Goal: Communication & Community: Answer question/provide support

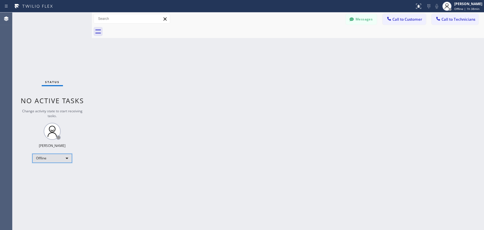
click at [61, 159] on div "Offline" at bounding box center [52, 158] width 40 height 9
click at [67, 174] on li "Available" at bounding box center [52, 172] width 39 height 7
click at [449, 17] on span "Call to Technicians" at bounding box center [459, 19] width 34 height 5
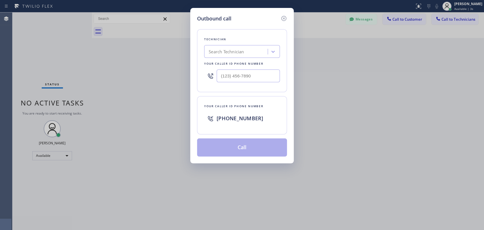
click at [229, 50] on div "Search Technician" at bounding box center [226, 52] width 35 height 7
type input "cj"
click at [241, 62] on div "[PERSON_NAME]" at bounding box center [242, 63] width 76 height 10
type input "[PHONE_NUMBER]"
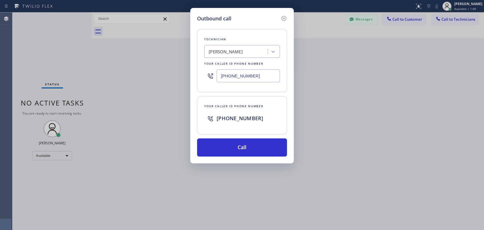
click at [363, 80] on div "Outbound call Technician [PERSON_NAME] Your caller id phone number [PHONE_NUMBE…" at bounding box center [242, 115] width 484 height 230
click at [277, 52] on div at bounding box center [273, 52] width 10 height 10
click at [231, 53] on div "[PERSON_NAME]" at bounding box center [237, 52] width 62 height 10
click at [229, 53] on div "[PERSON_NAME]" at bounding box center [237, 52] width 62 height 10
type input "[PERSON_NAME]"
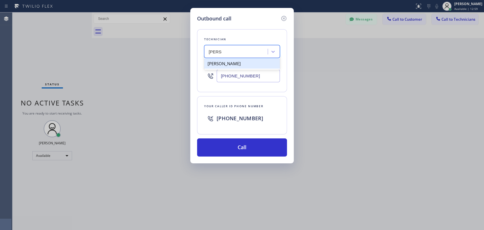
click at [237, 64] on div "[PERSON_NAME]" at bounding box center [242, 63] width 76 height 10
type input "[PHONE_NUMBER]"
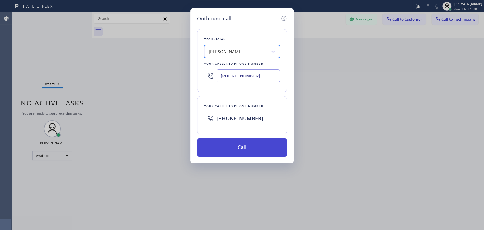
click at [241, 146] on button "Call" at bounding box center [242, 147] width 90 height 18
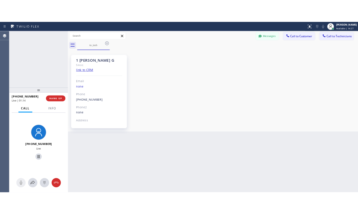
scroll to position [1070, 0]
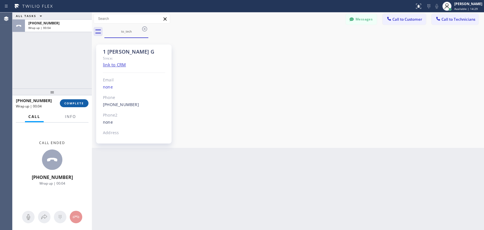
click at [65, 106] on button "COMPLETE" at bounding box center [74, 103] width 29 height 8
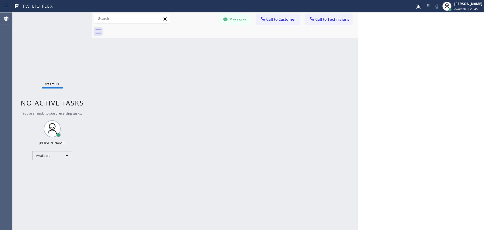
scroll to position [1070, 0]
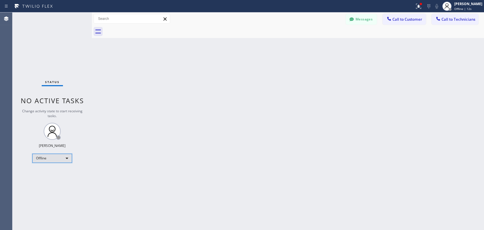
click at [49, 161] on div "Offline" at bounding box center [52, 158] width 40 height 9
click at [56, 171] on li "Available" at bounding box center [52, 172] width 39 height 7
click at [450, 16] on button "Call to Technicians" at bounding box center [455, 19] width 47 height 11
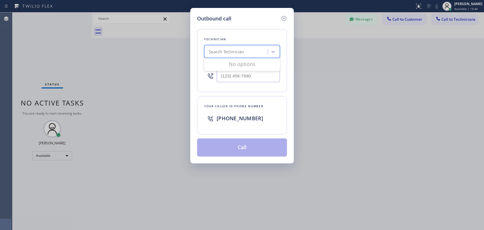
click at [227, 54] on div "Search Technician" at bounding box center [226, 52] width 35 height 7
type input "serg"
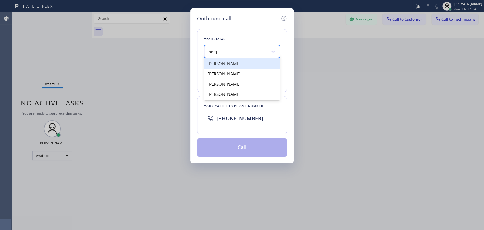
click at [226, 64] on div "[PERSON_NAME]" at bounding box center [242, 63] width 76 height 10
type input "(323) 304-1325"
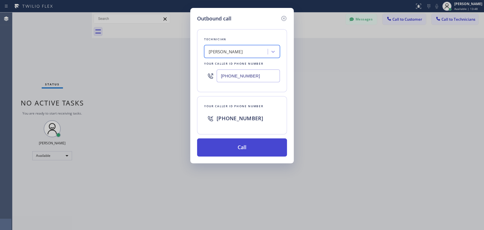
click at [229, 151] on button "Call" at bounding box center [242, 147] width 90 height 18
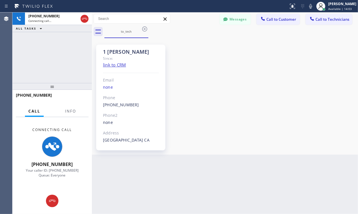
click at [285, 49] on div "1 Sergey Since: link to CRM Email none Phone (323) 304-1325 Outbound call Techn…" at bounding box center [224, 95] width 263 height 113
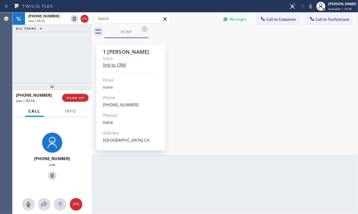
click at [288, 59] on div "1 Sergey Since: link to CRM Email none Phone (323) 304-1325 Outbound call Techn…" at bounding box center [224, 95] width 263 height 113
click at [73, 98] on span "HANG UP" at bounding box center [75, 98] width 17 height 4
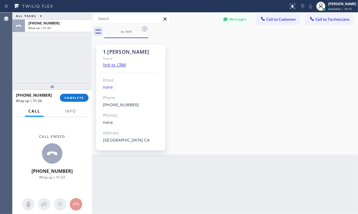
click at [274, 119] on div "1 Sergey Since: link to CRM Email none Phone (323) 304-1325 Outbound call Techn…" at bounding box center [224, 95] width 263 height 113
click at [83, 96] on span "COMPLETE" at bounding box center [74, 98] width 20 height 4
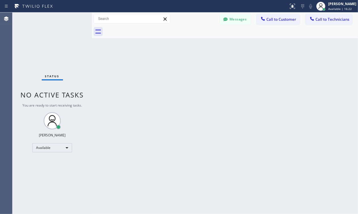
click at [253, 46] on div "Back to Dashboard Change Sender ID Customers Technicians KA Kyle Anderson 10/06…" at bounding box center [225, 112] width 266 height 201
click at [59, 148] on div "Available" at bounding box center [52, 147] width 40 height 9
click at [57, 157] on li "Offline" at bounding box center [52, 154] width 39 height 7
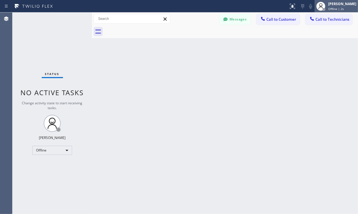
click at [332, 6] on div "Maria Taratukhina Offline | 2s" at bounding box center [342, 6] width 31 height 10
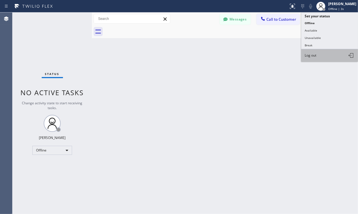
click at [323, 57] on button "Log out" at bounding box center [329, 55] width 57 height 12
